Goal: Use online tool/utility: Utilize a website feature to perform a specific function

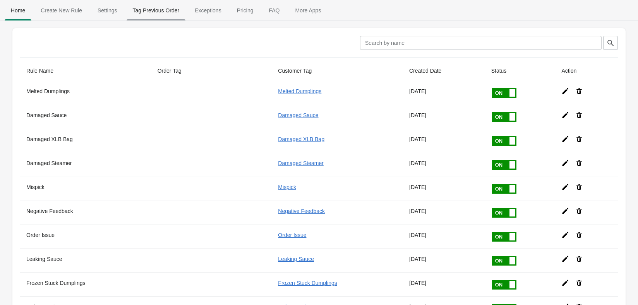
click at [155, 6] on span "Tag Previous Order" at bounding box center [156, 10] width 59 height 14
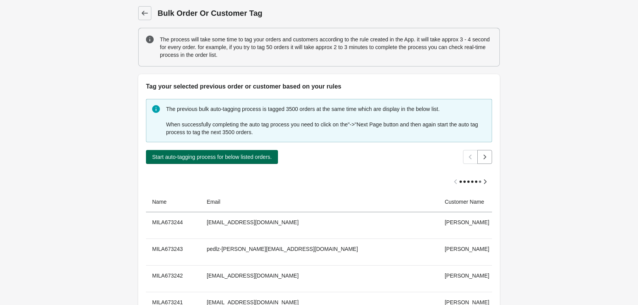
click at [250, 157] on span "Start auto-tagging process for below listed orders." at bounding box center [212, 157] width 120 height 6
